Goal: Use online tool/utility

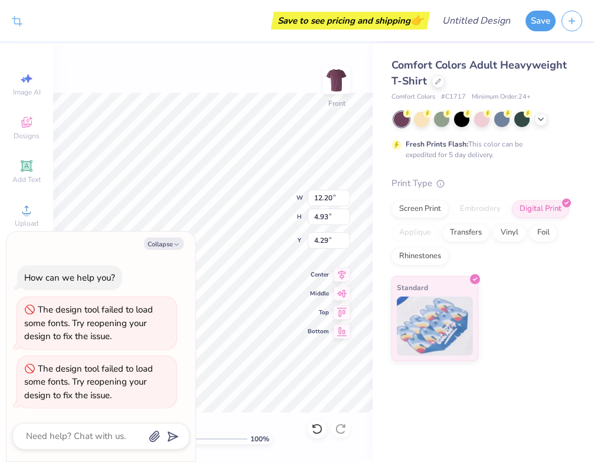
type textarea "x"
type input "4.30"
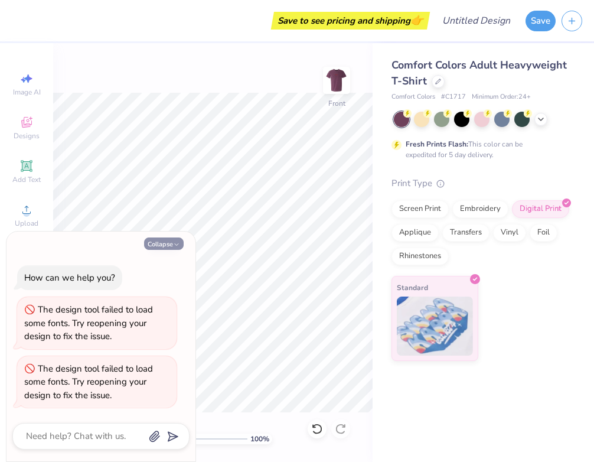
click at [154, 237] on button "Collapse" at bounding box center [164, 243] width 40 height 12
type textarea "x"
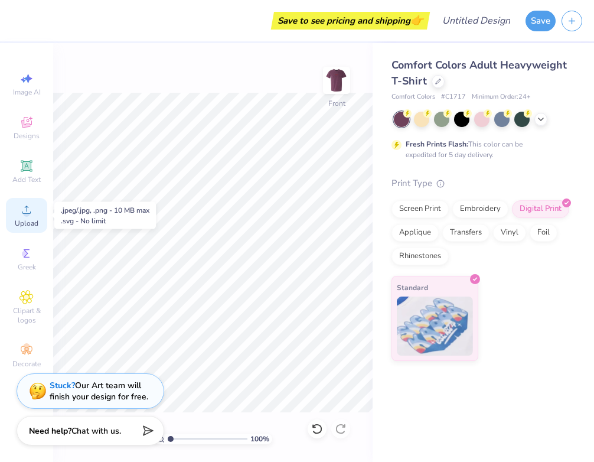
click at [31, 201] on div "Upload" at bounding box center [26, 215] width 41 height 35
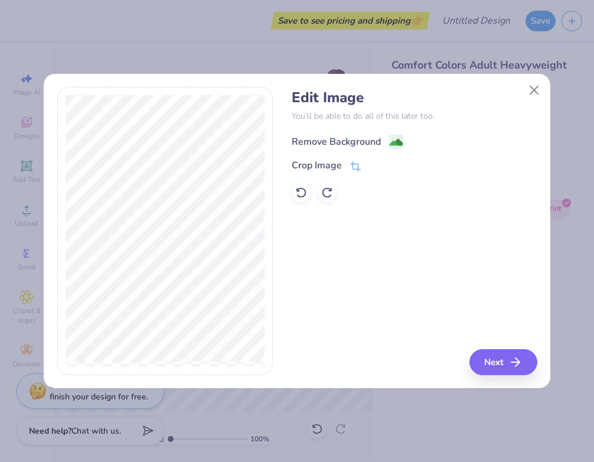
click at [358, 140] on div "Remove Background" at bounding box center [336, 142] width 89 height 14
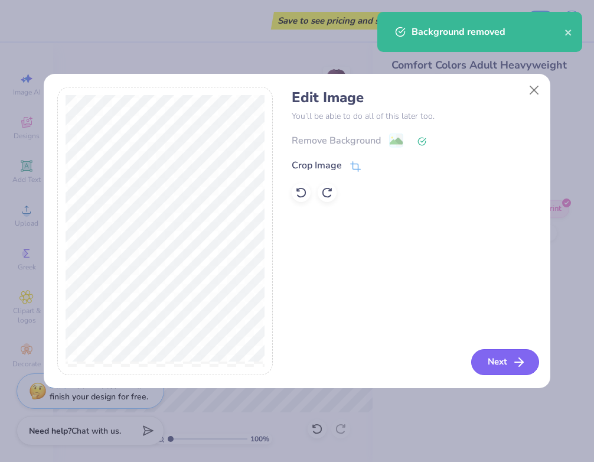
click at [511, 367] on button "Next" at bounding box center [505, 362] width 68 height 26
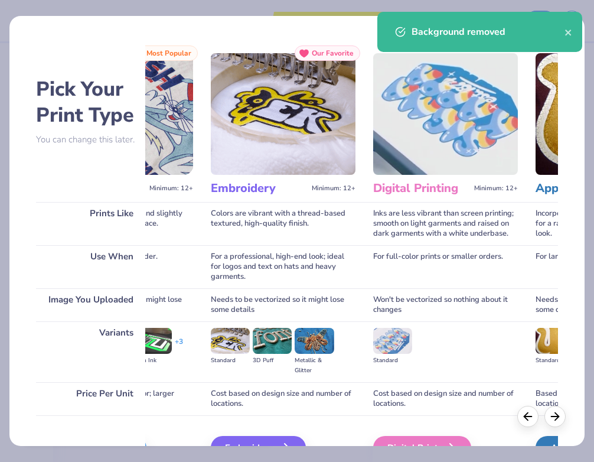
scroll to position [68, 0]
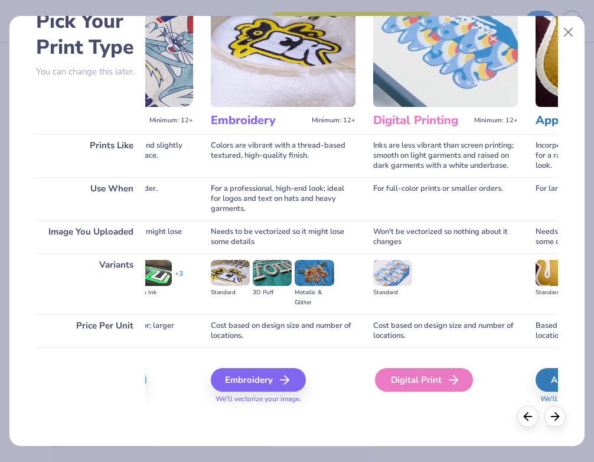
click at [432, 377] on div "Digital Print" at bounding box center [424, 380] width 98 height 24
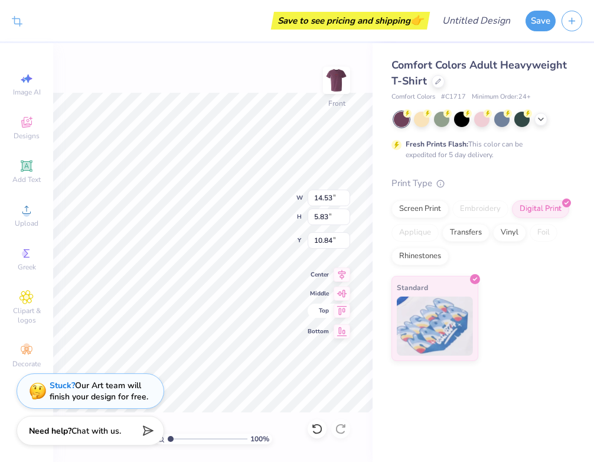
type input "8.45"
type input "3.39"
type input "5.11"
type input "10.68"
type input "4.28"
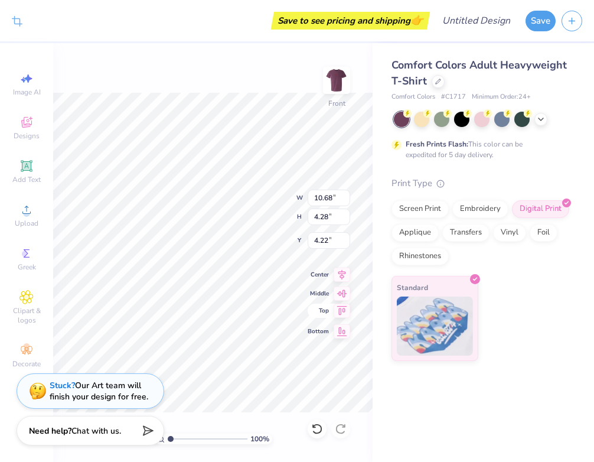
type input "4.29"
type input "12.86"
type input "5.16"
type input "3.00"
click at [27, 211] on icon at bounding box center [26, 210] width 8 height 8
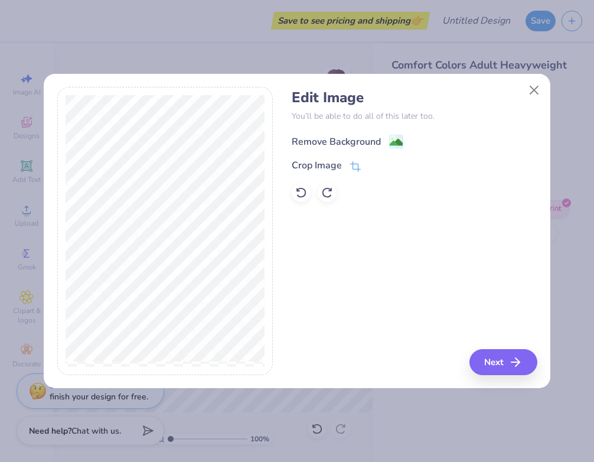
click at [364, 141] on div "Remove Background" at bounding box center [336, 142] width 89 height 14
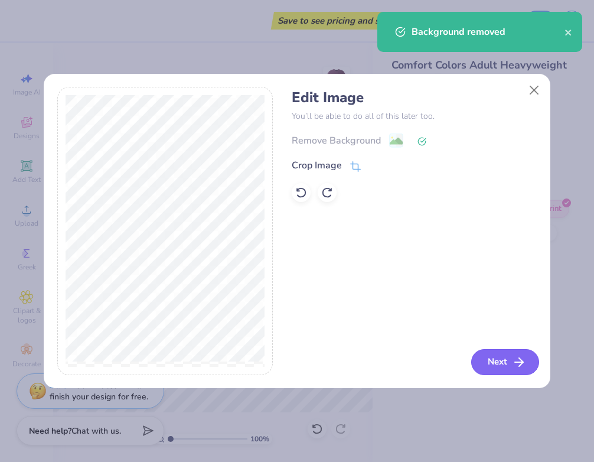
click at [494, 355] on button "Next" at bounding box center [505, 362] width 68 height 26
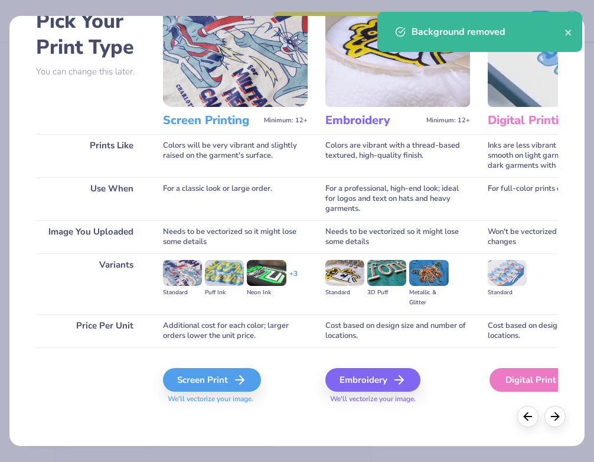
click at [524, 387] on div "Digital Print" at bounding box center [539, 380] width 98 height 24
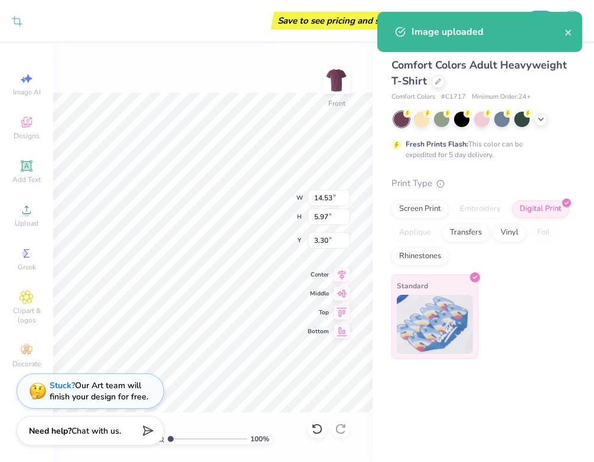
type input "3.30"
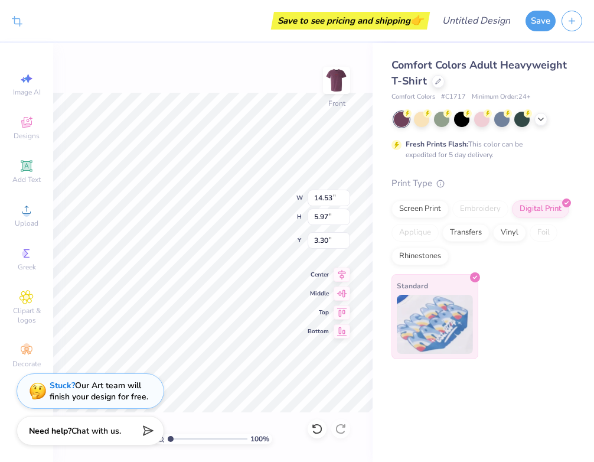
type input "14.04"
type input "5.77"
type input "3.00"
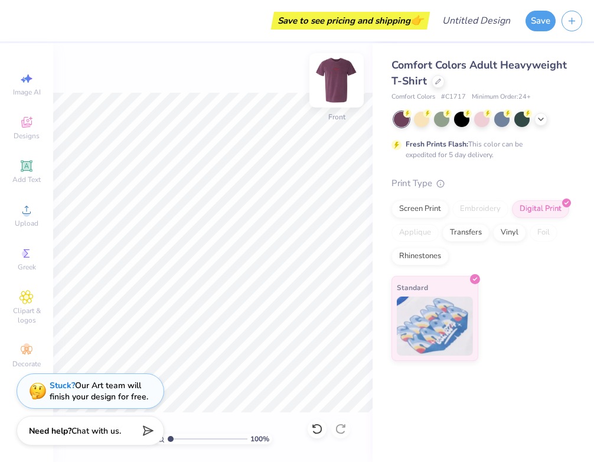
click at [341, 81] on img at bounding box center [336, 80] width 47 height 47
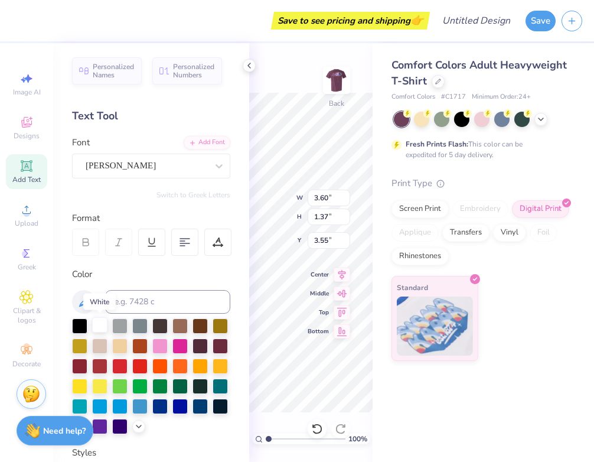
click at [101, 324] on div at bounding box center [99, 324] width 15 height 15
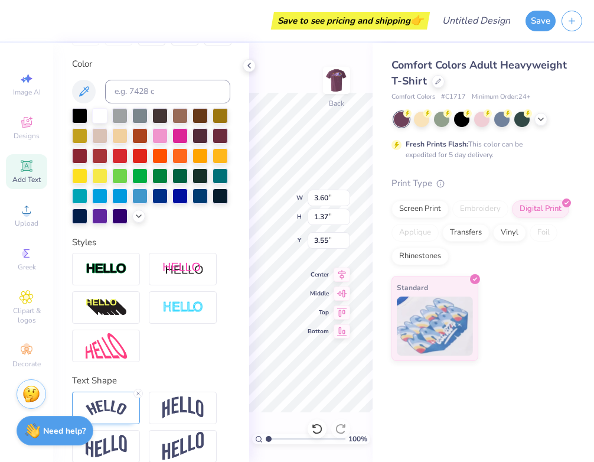
scroll to position [224, 0]
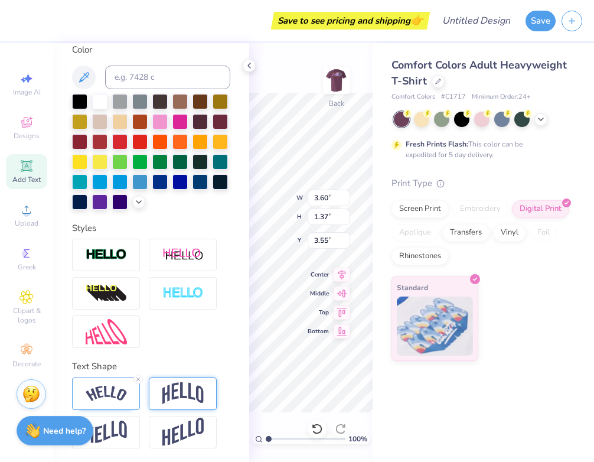
click at [187, 387] on img at bounding box center [182, 393] width 41 height 22
type input "2.09"
type input "1.50"
type input "3.49"
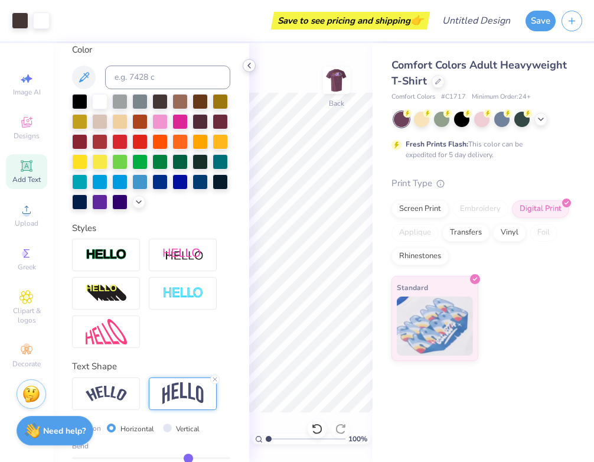
click at [249, 66] on icon at bounding box center [248, 65] width 9 height 9
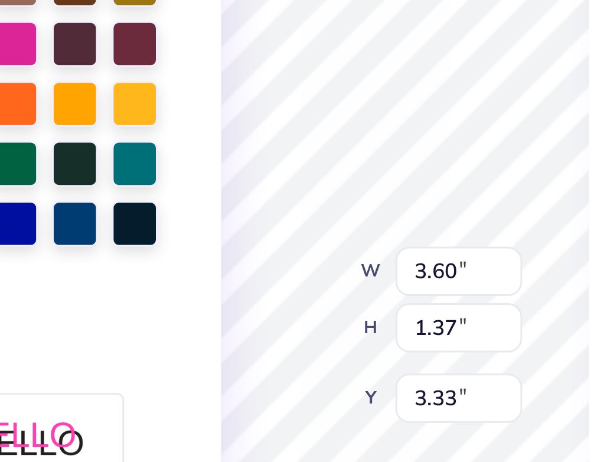
type input "2.09"
type input "1.50"
type input "4.70"
type input "3.60"
type input "1.37"
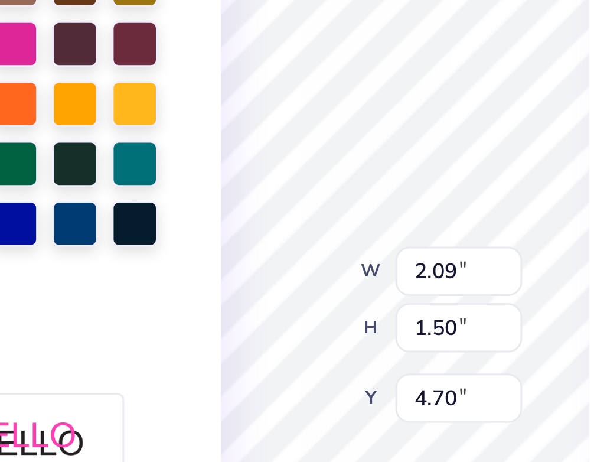
type input "3.33"
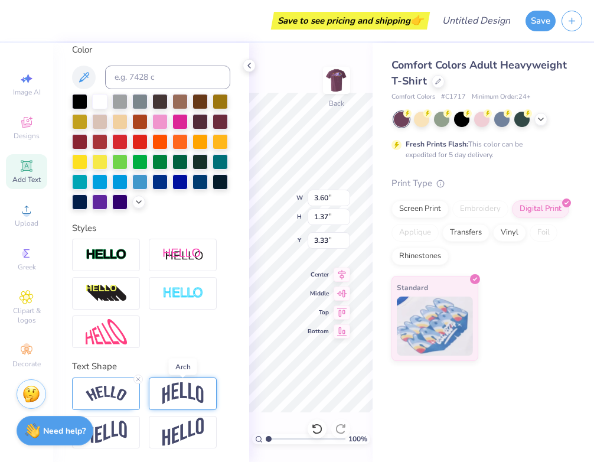
click at [175, 387] on img at bounding box center [182, 393] width 41 height 22
type input "2.09"
type input "1.50"
type input "3.26"
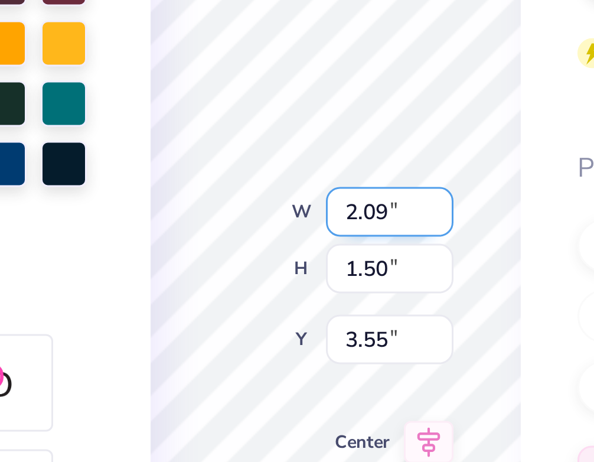
type input "3.00"
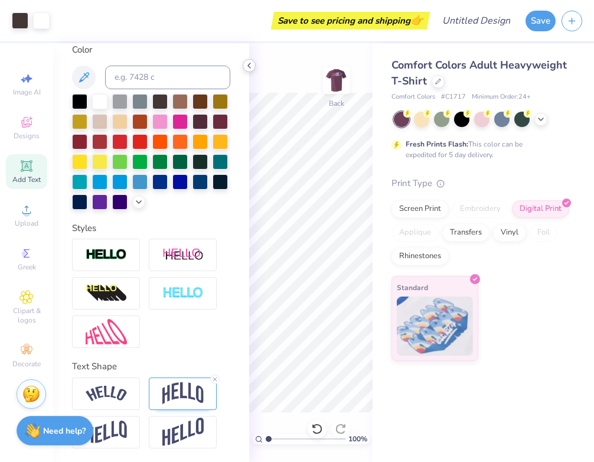
click at [249, 70] on icon at bounding box center [248, 65] width 9 height 9
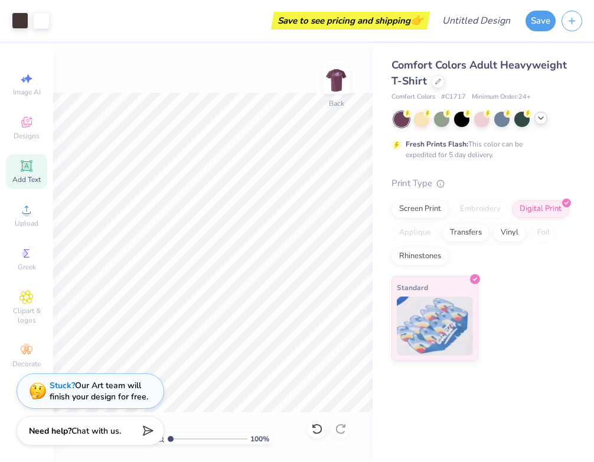
click at [540, 116] on icon at bounding box center [540, 117] width 9 height 9
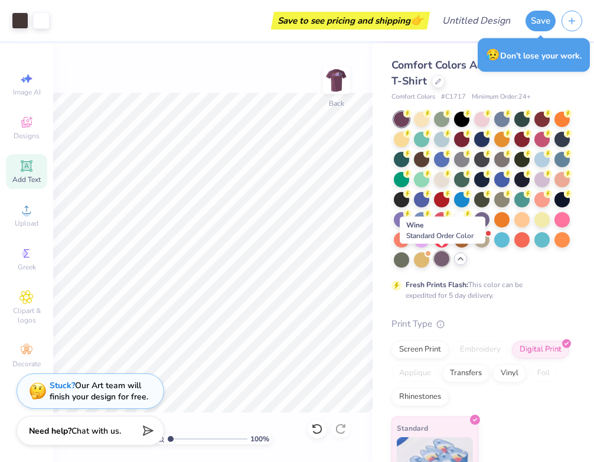
click at [438, 257] on div at bounding box center [441, 258] width 15 height 15
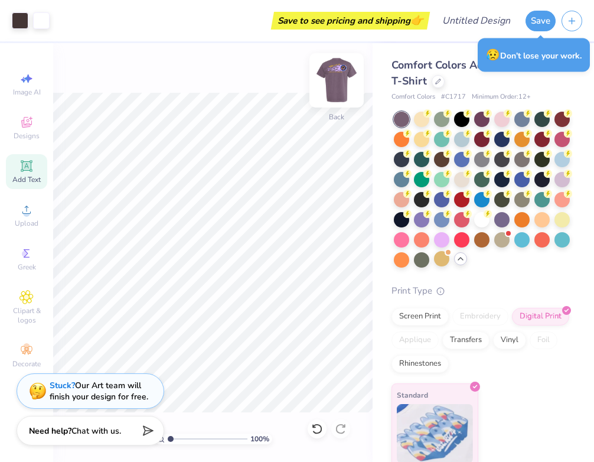
click at [331, 75] on img at bounding box center [336, 80] width 47 height 47
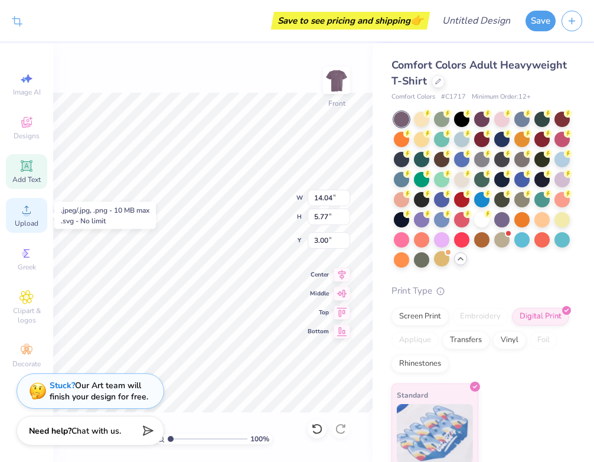
click at [34, 210] on div "Upload" at bounding box center [26, 215] width 41 height 35
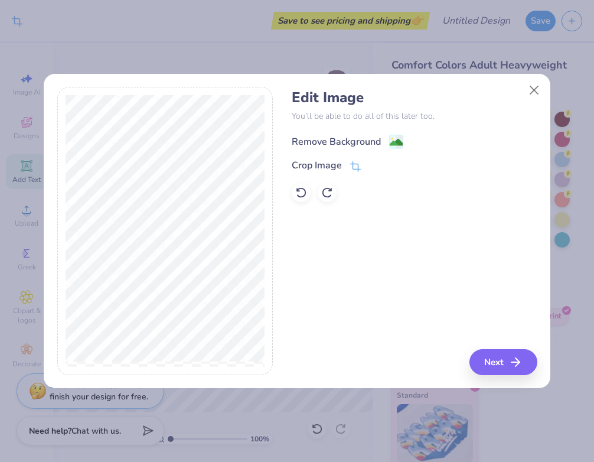
click at [335, 144] on div "Remove Background" at bounding box center [336, 142] width 89 height 14
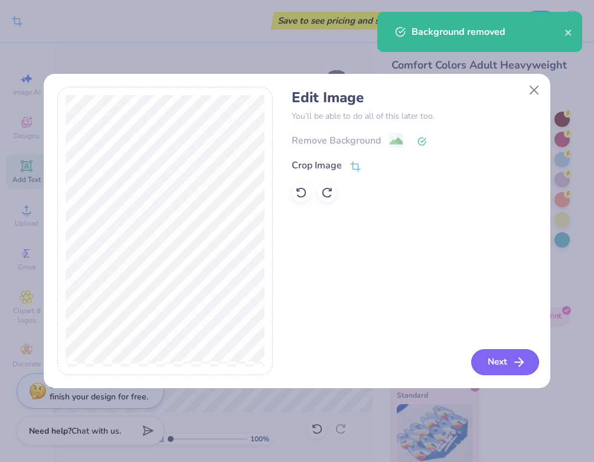
click at [511, 356] on button "Next" at bounding box center [505, 362] width 68 height 26
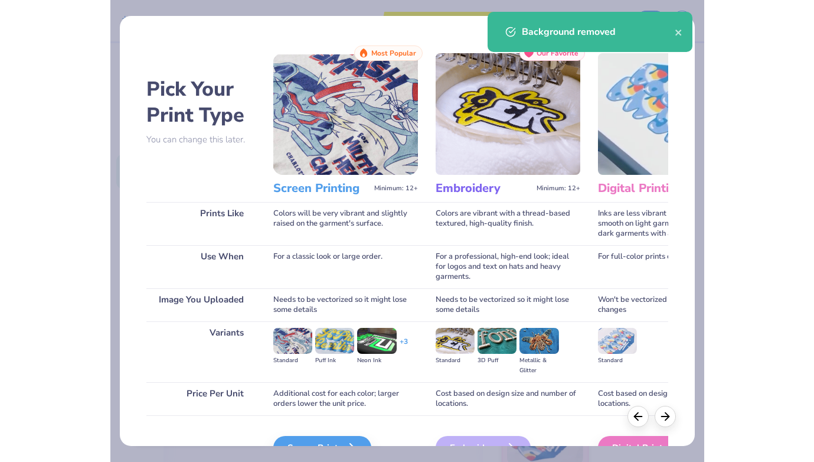
scroll to position [68, 0]
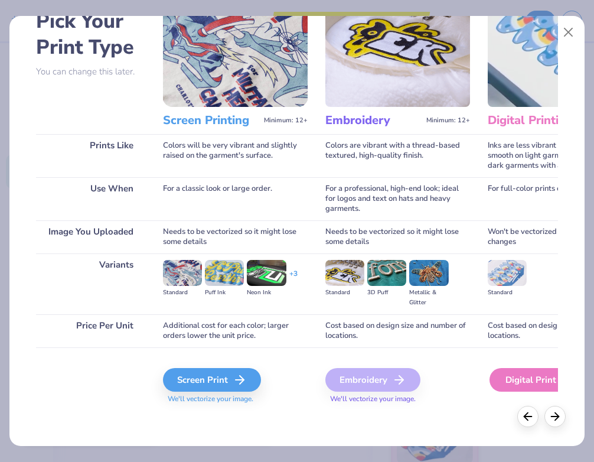
click at [519, 385] on div "Digital Print" at bounding box center [539, 380] width 98 height 24
type input "14.53"
type input "5.83"
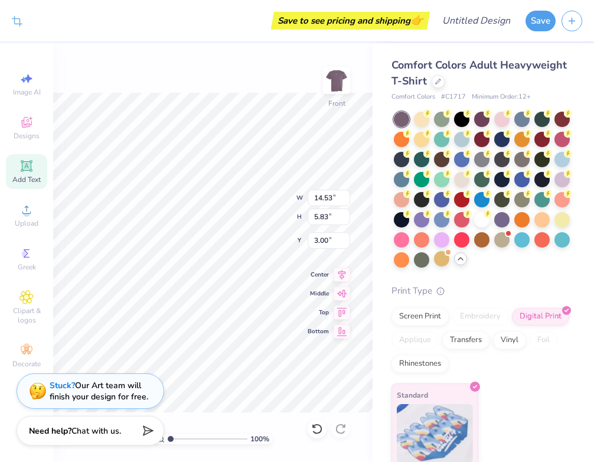
type input "12.08"
type input "14.04"
type input "5.77"
type input "19.04"
type input "14.53"
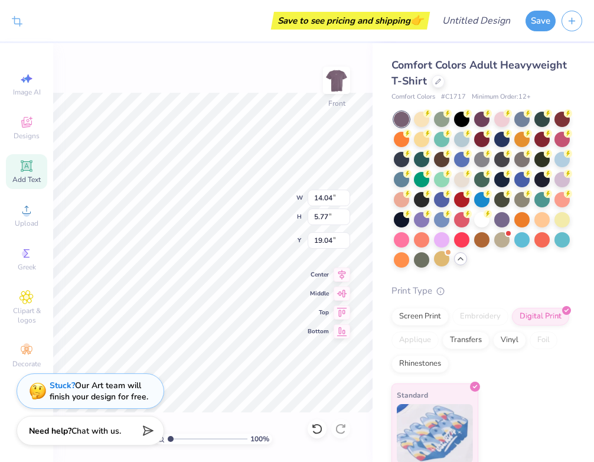
type input "5.83"
type input "3.00"
type input "12.30"
type input "14.04"
type input "5.77"
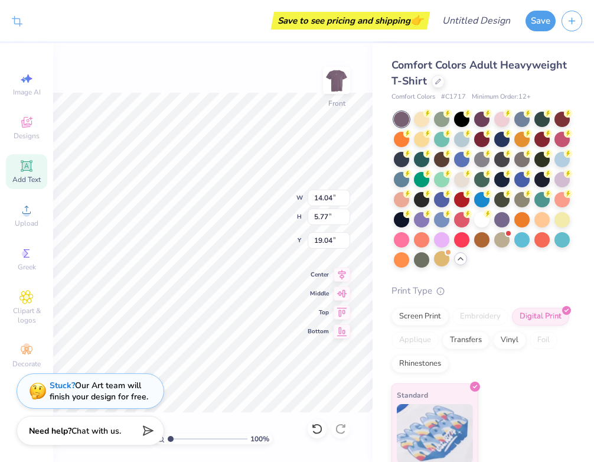
type input "3.00"
type input "14.04"
type input "5.77"
type input "3.00"
type input "12.72"
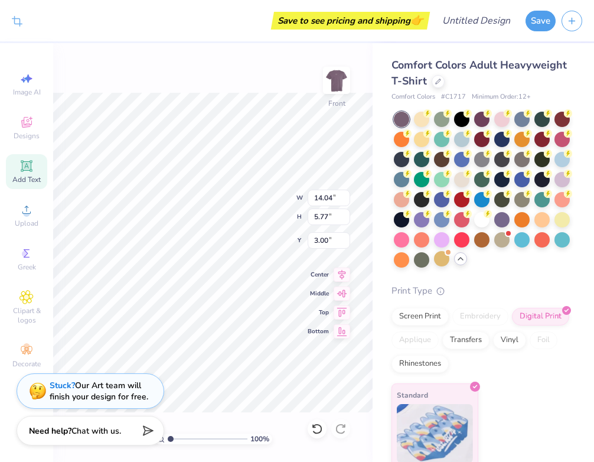
type input "5.23"
type input "3.48"
